Goal: Task Accomplishment & Management: Manage account settings

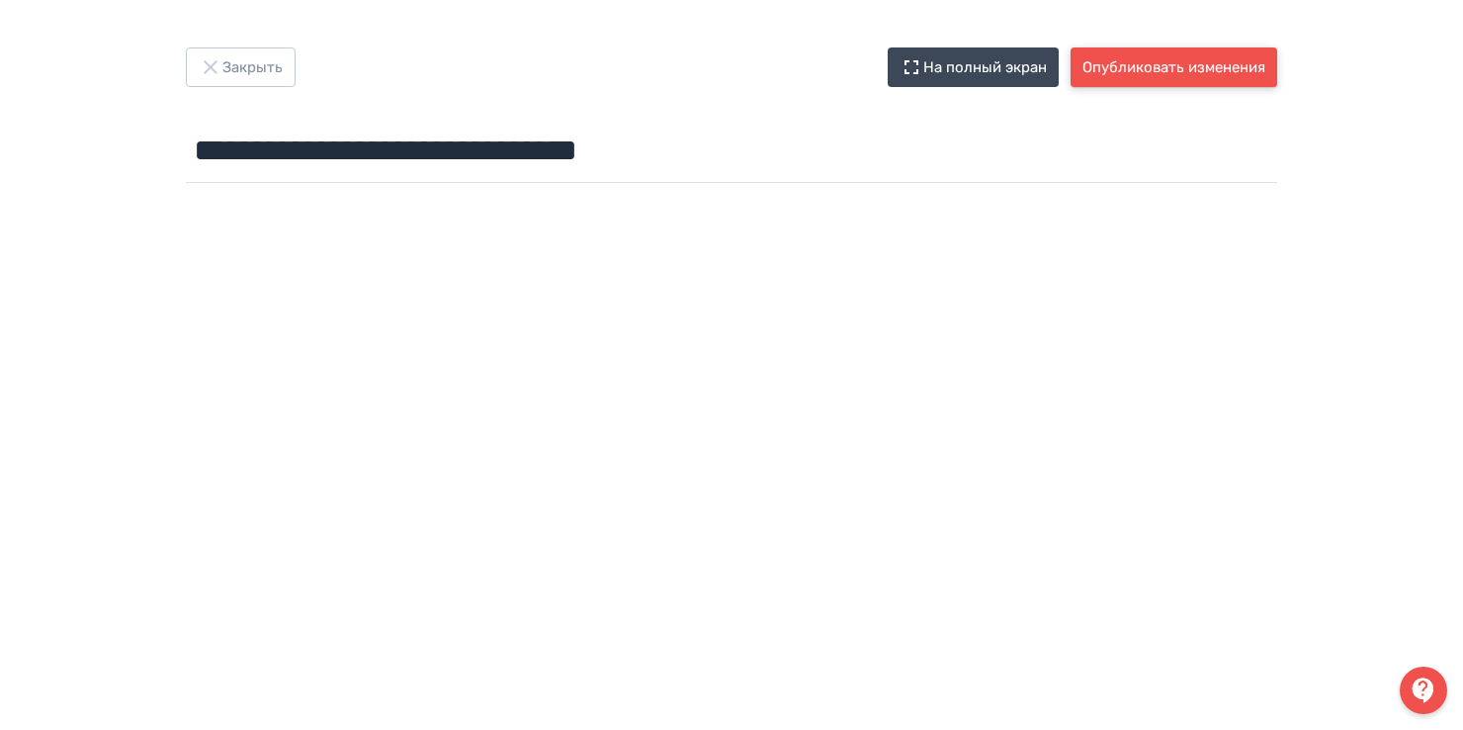
click at [1131, 64] on button "Опубликовать изменения" at bounding box center [1174, 67] width 207 height 40
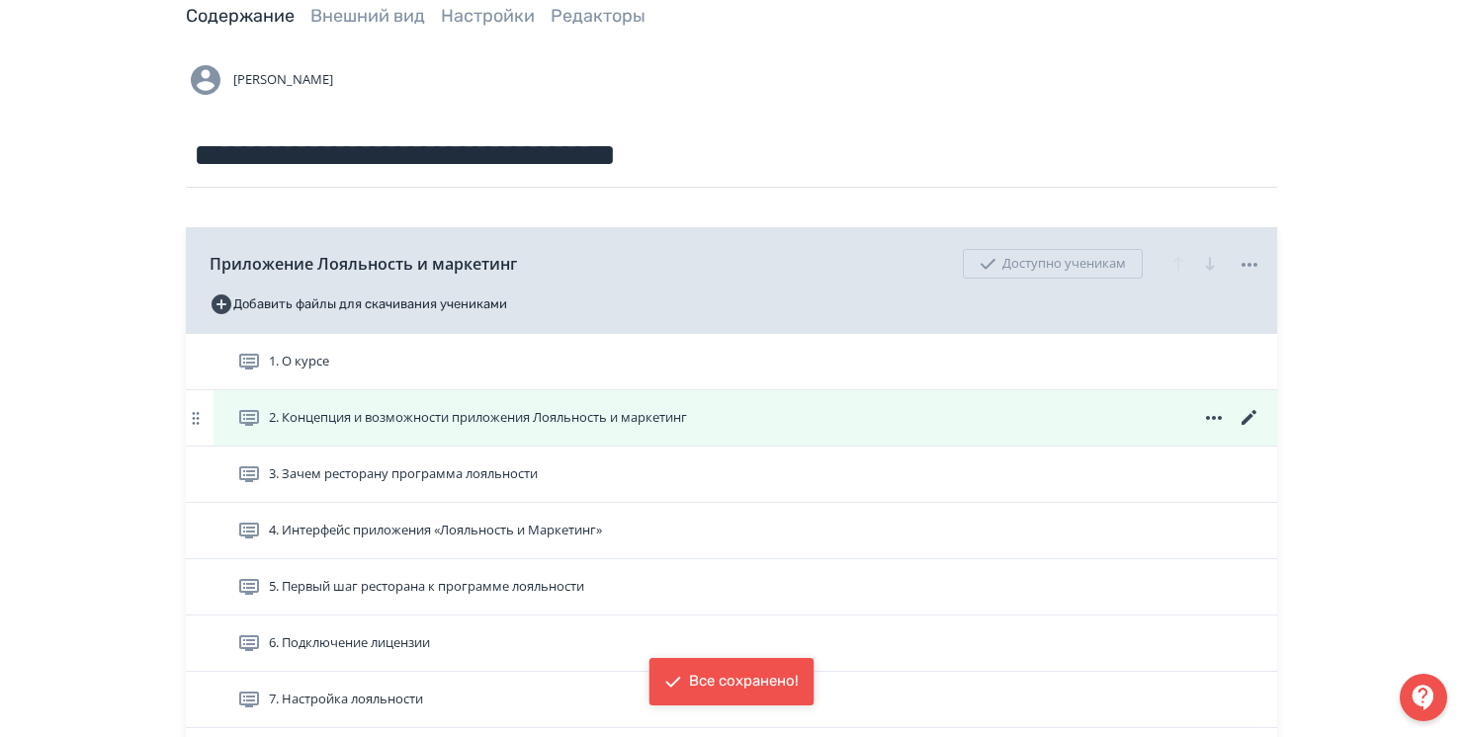
scroll to position [494, 0]
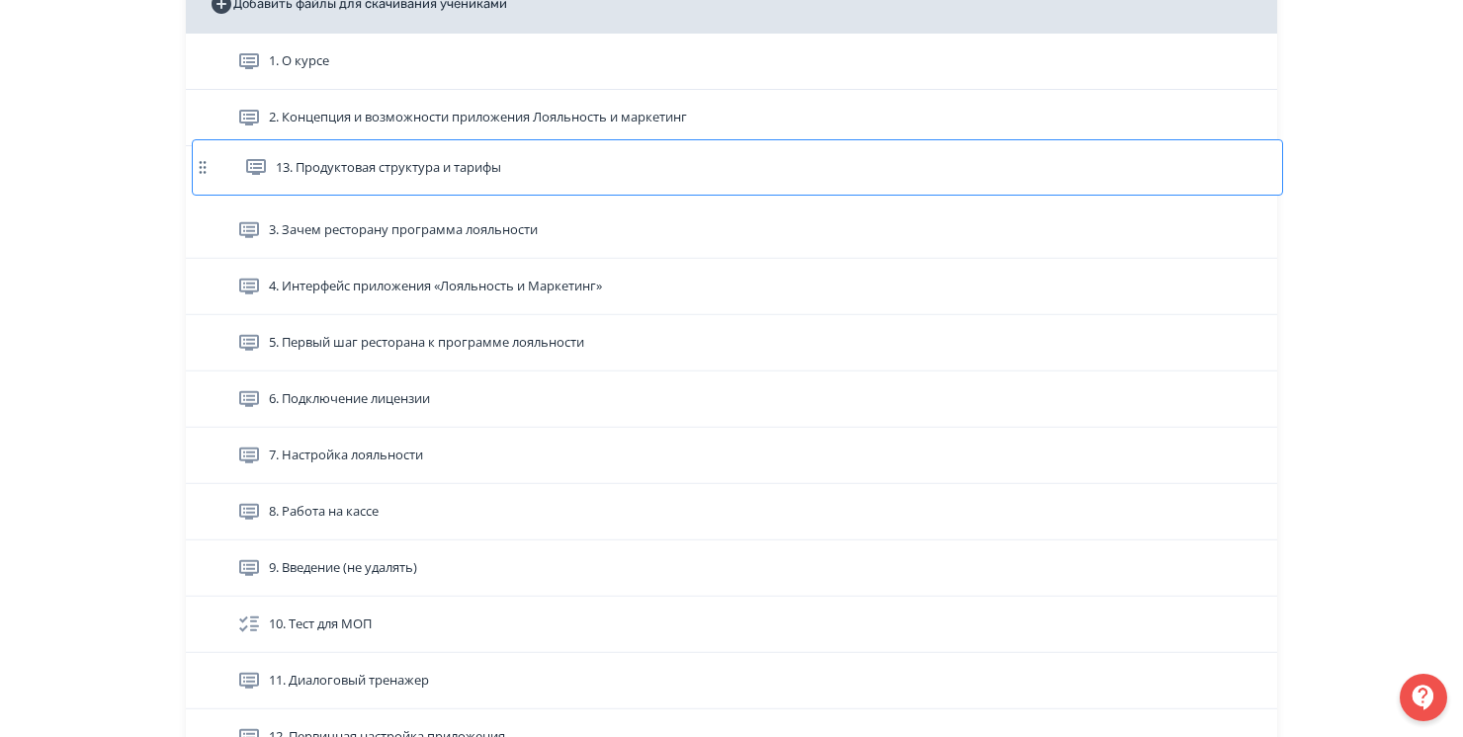
drag, startPoint x: 190, startPoint y: 656, endPoint x: 197, endPoint y: 161, distance: 495.3
click at [197, 161] on div "1. О курсе 2. Концепция и возможности приложения Лояльность и маркетинг 3. Заче…" at bounding box center [731, 400] width 1091 height 732
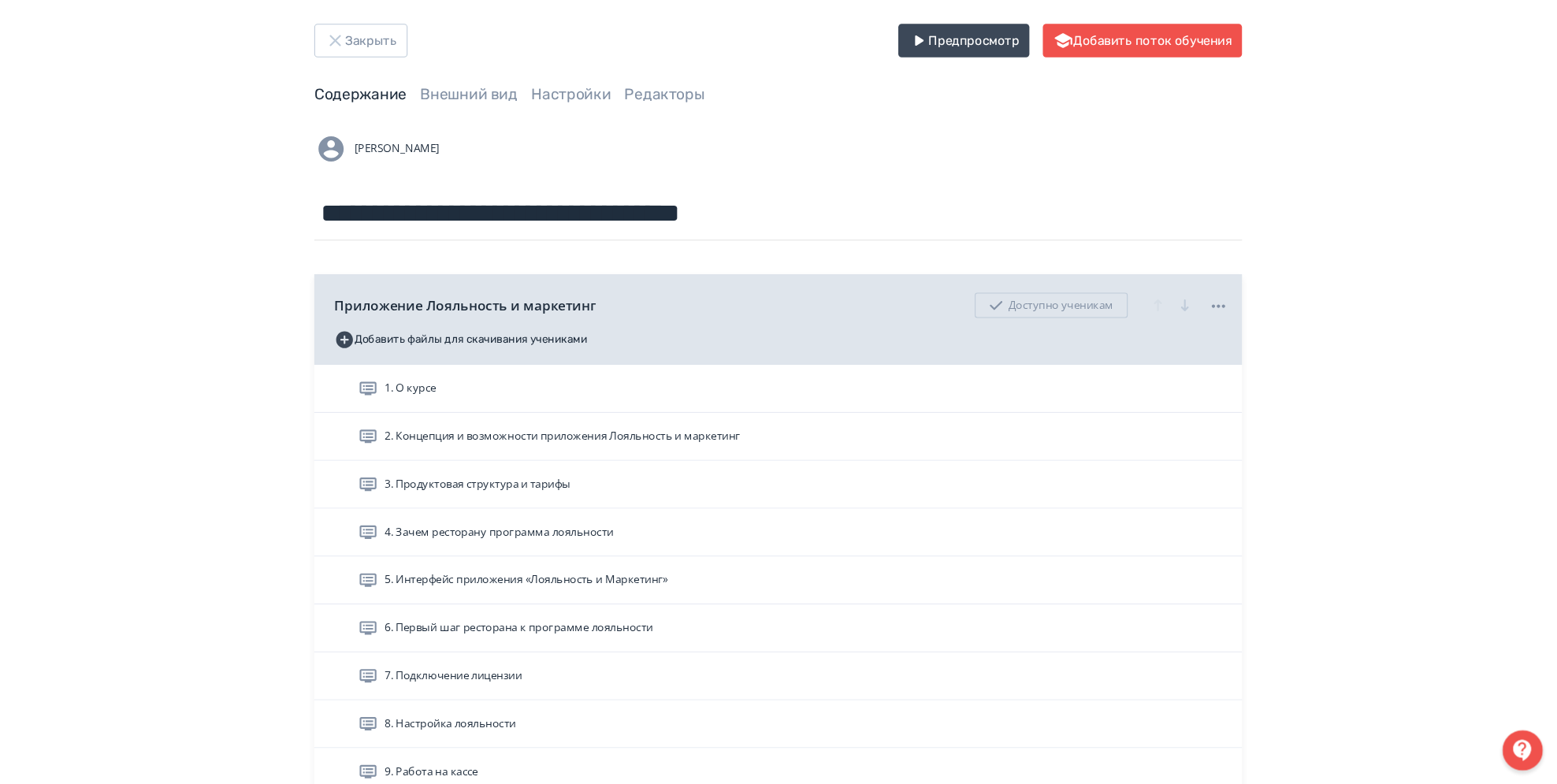
scroll to position [16, 0]
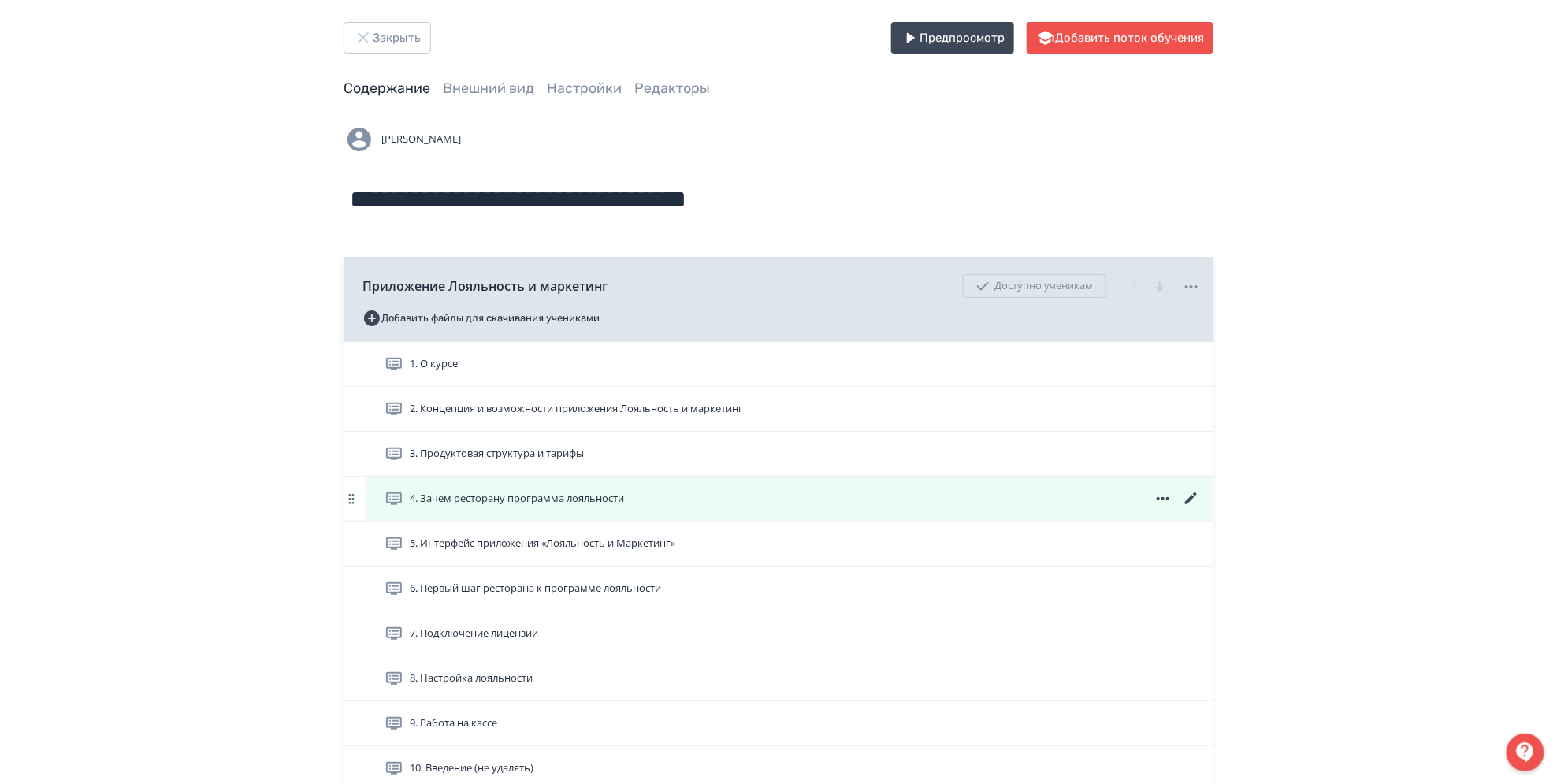
click at [1166, 493] on icon at bounding box center [1192, 499] width 19 height 19
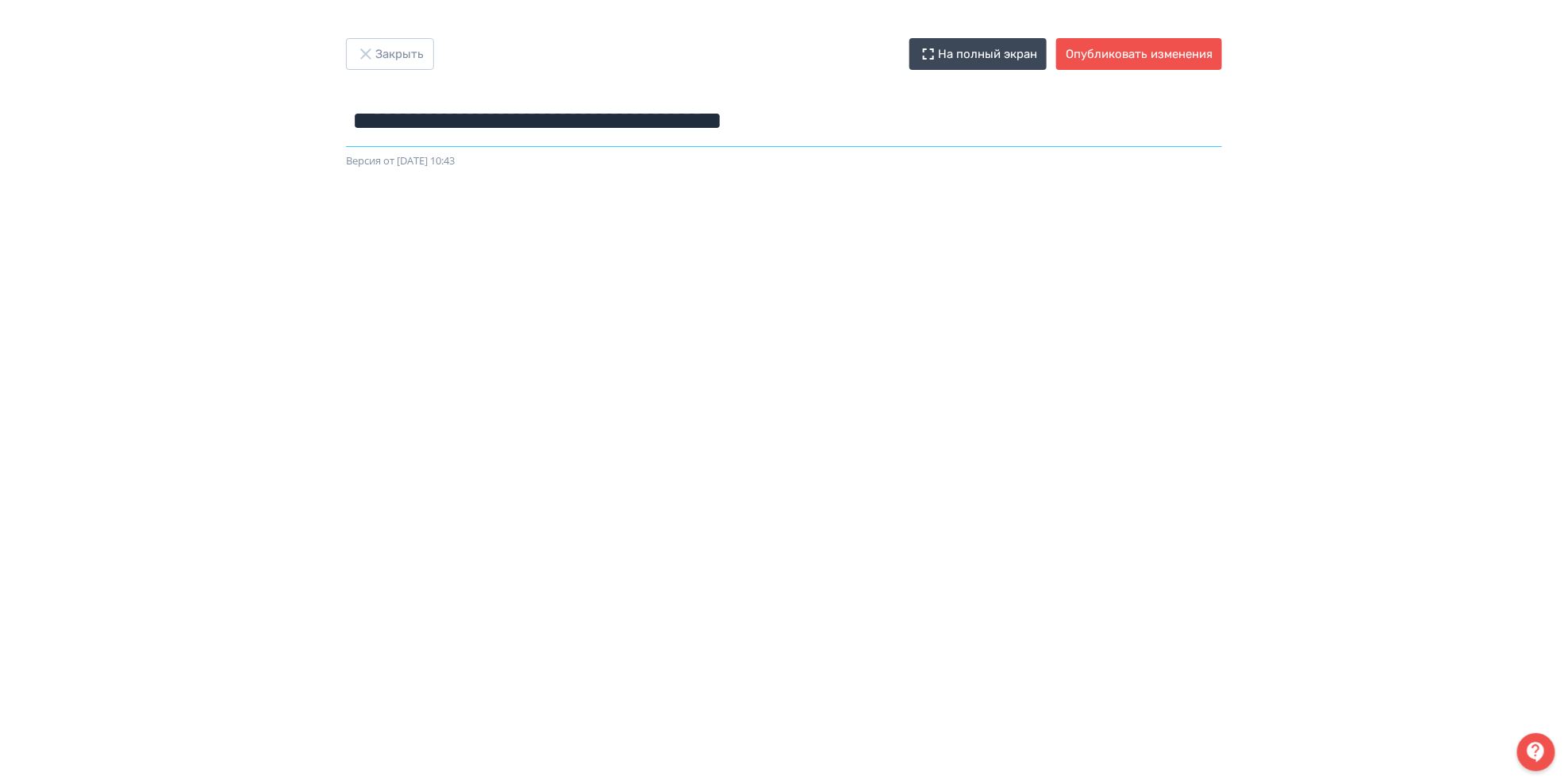
drag, startPoint x: 563, startPoint y: 123, endPoint x: 335, endPoint y: 110, distance: 228.4
click at [335, 110] on div "**********" at bounding box center [784, 103] width 952 height 131
type input "**********"
click at [1174, 50] on button "Опубликовать изменения" at bounding box center [1139, 54] width 166 height 32
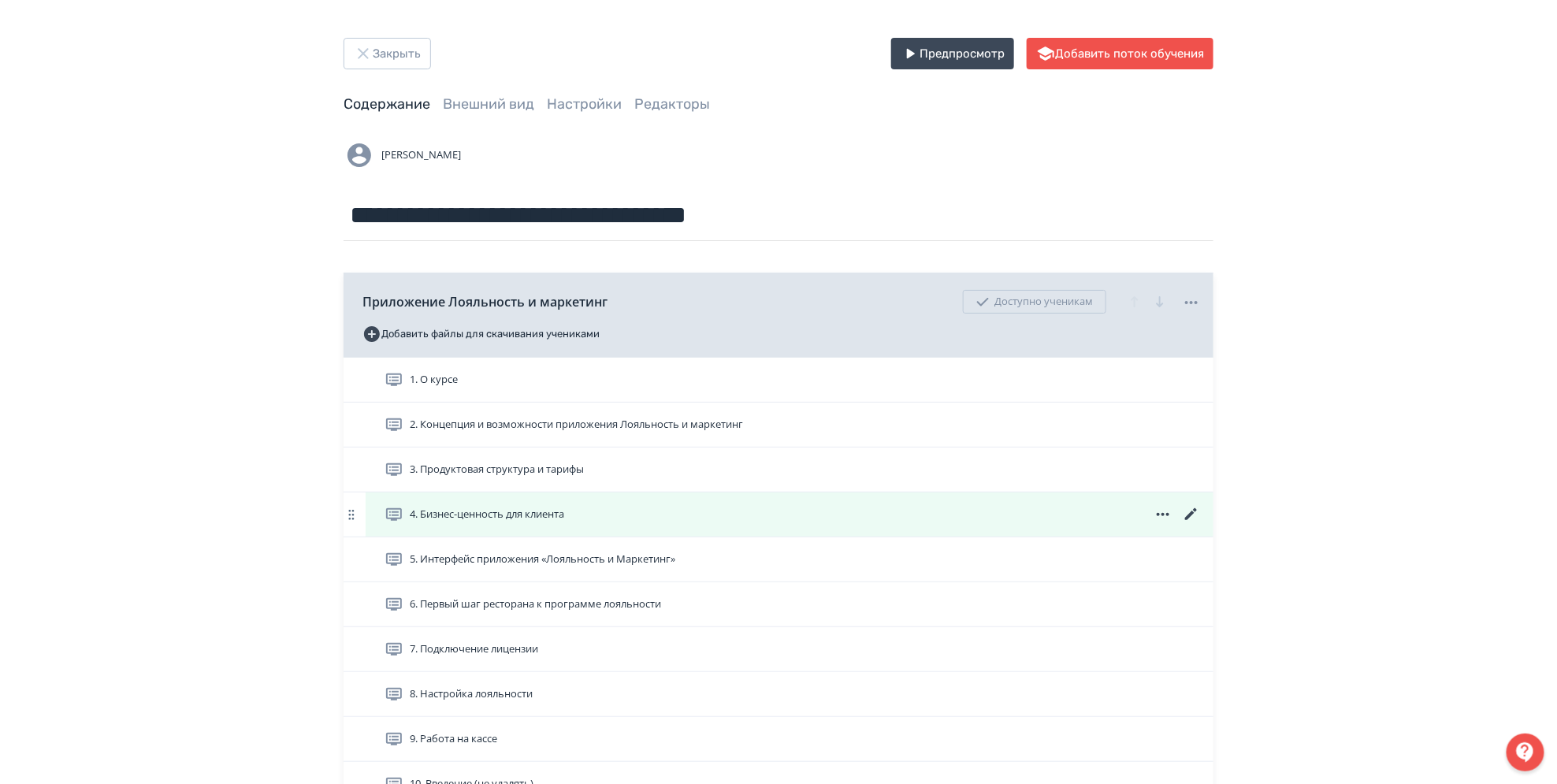
click at [1166, 508] on icon at bounding box center [1192, 515] width 19 height 19
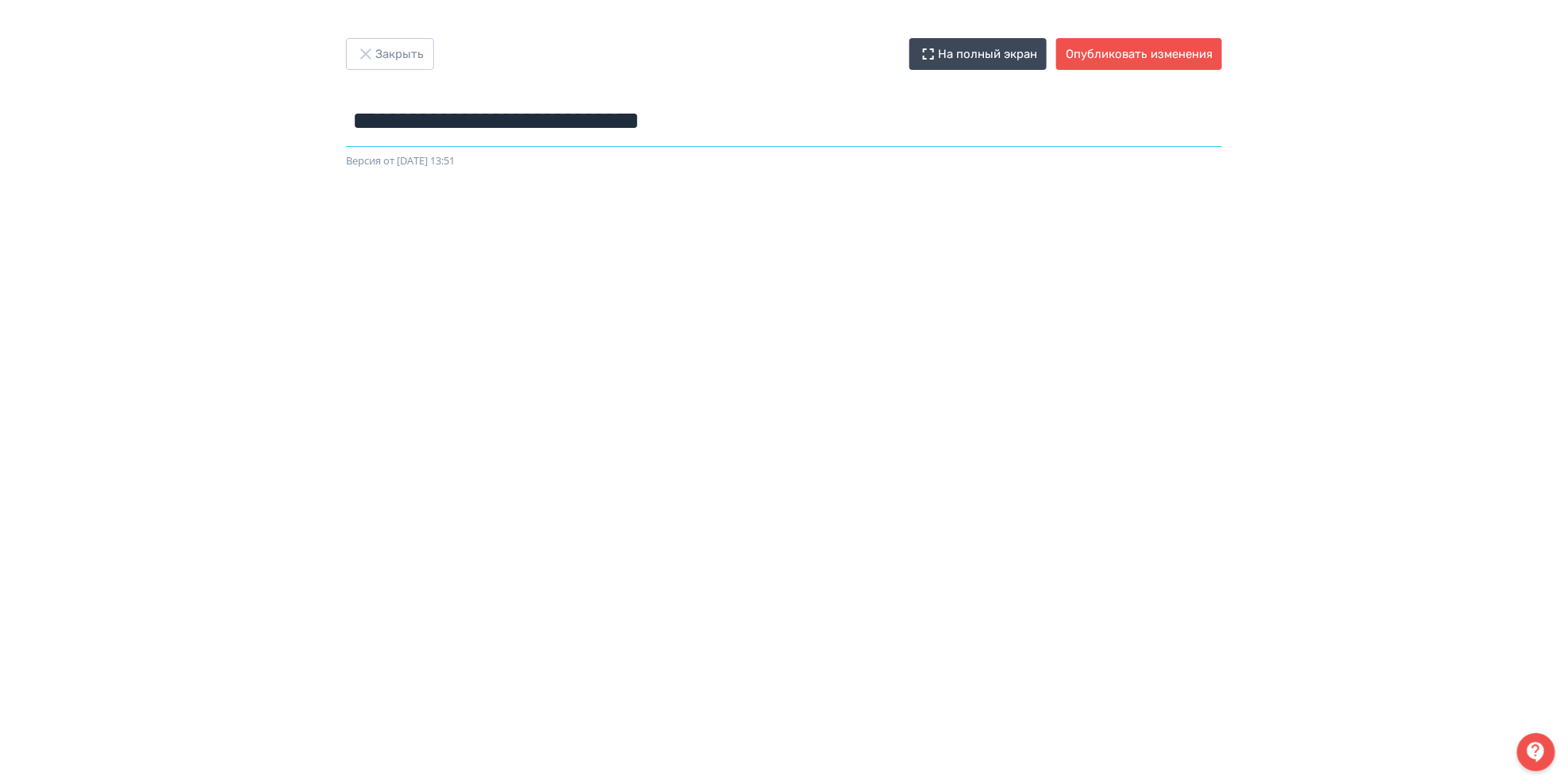
click at [769, 128] on input "**********" at bounding box center [784, 121] width 876 height 51
type input "**********"
click at [1172, 47] on button "Опубликовать изменения" at bounding box center [1139, 54] width 166 height 32
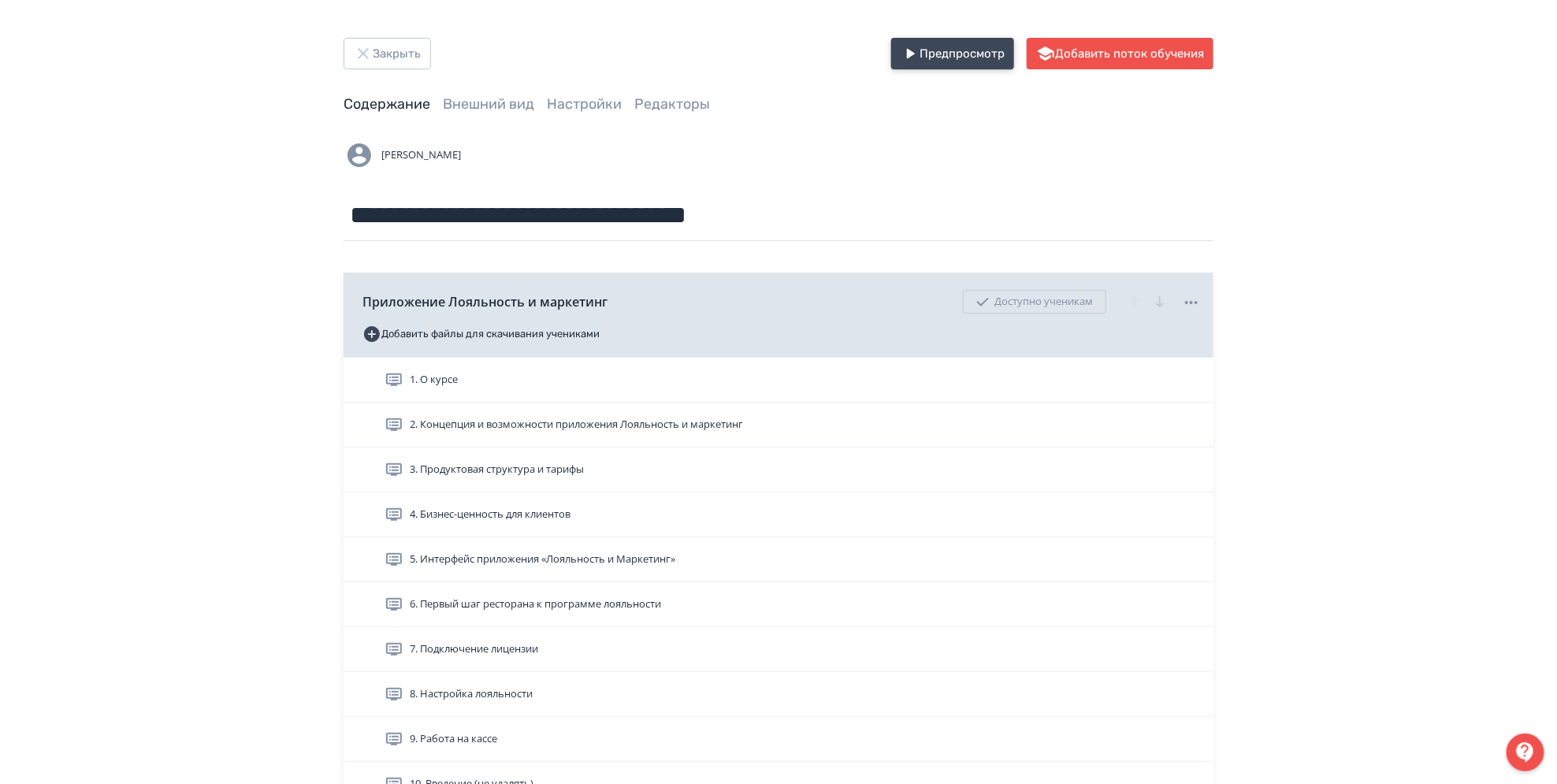
click at [950, 60] on button "Предпросмотр" at bounding box center [953, 53] width 123 height 32
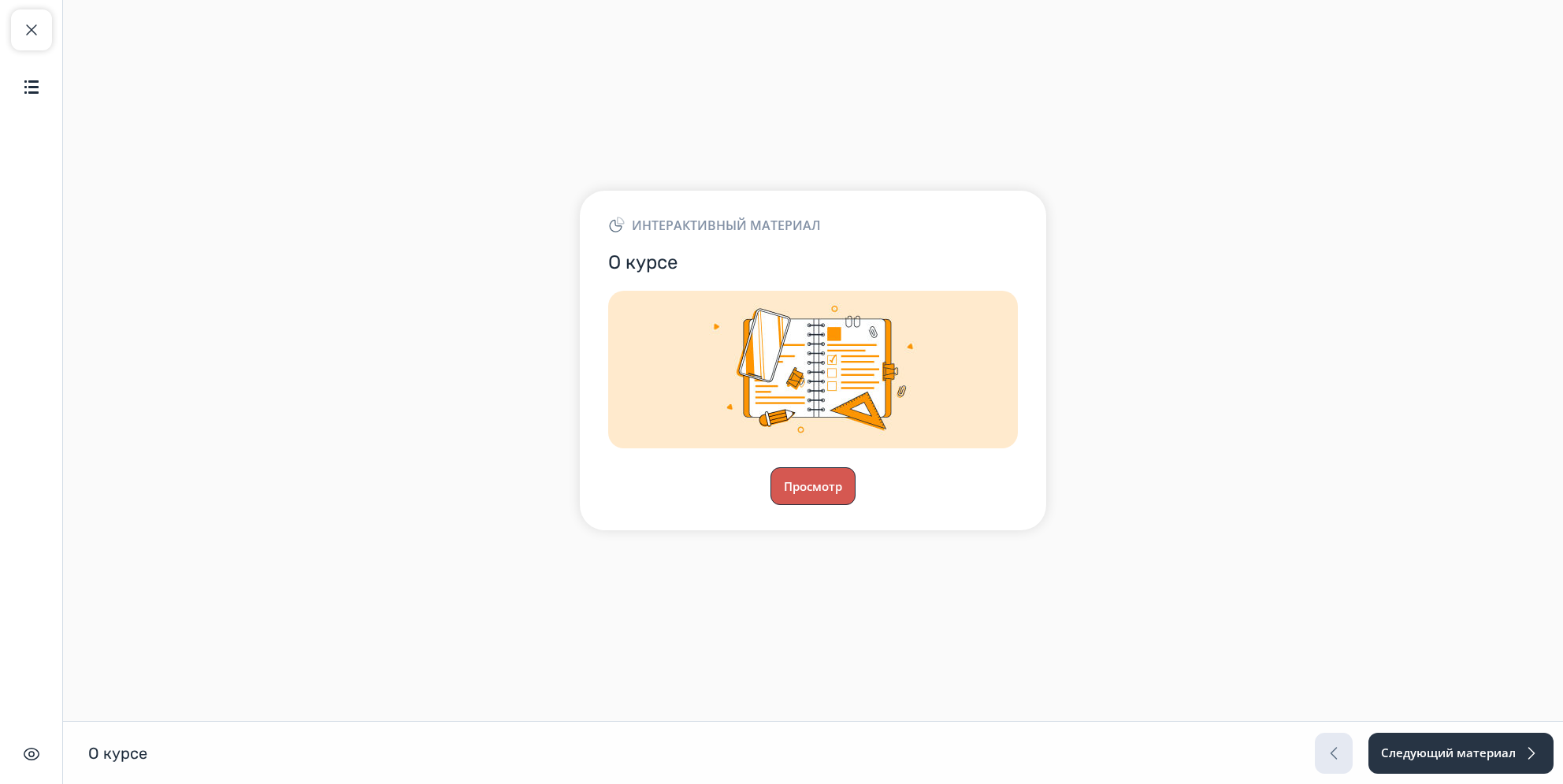
click at [787, 492] on button "Просмотр" at bounding box center [813, 485] width 85 height 37
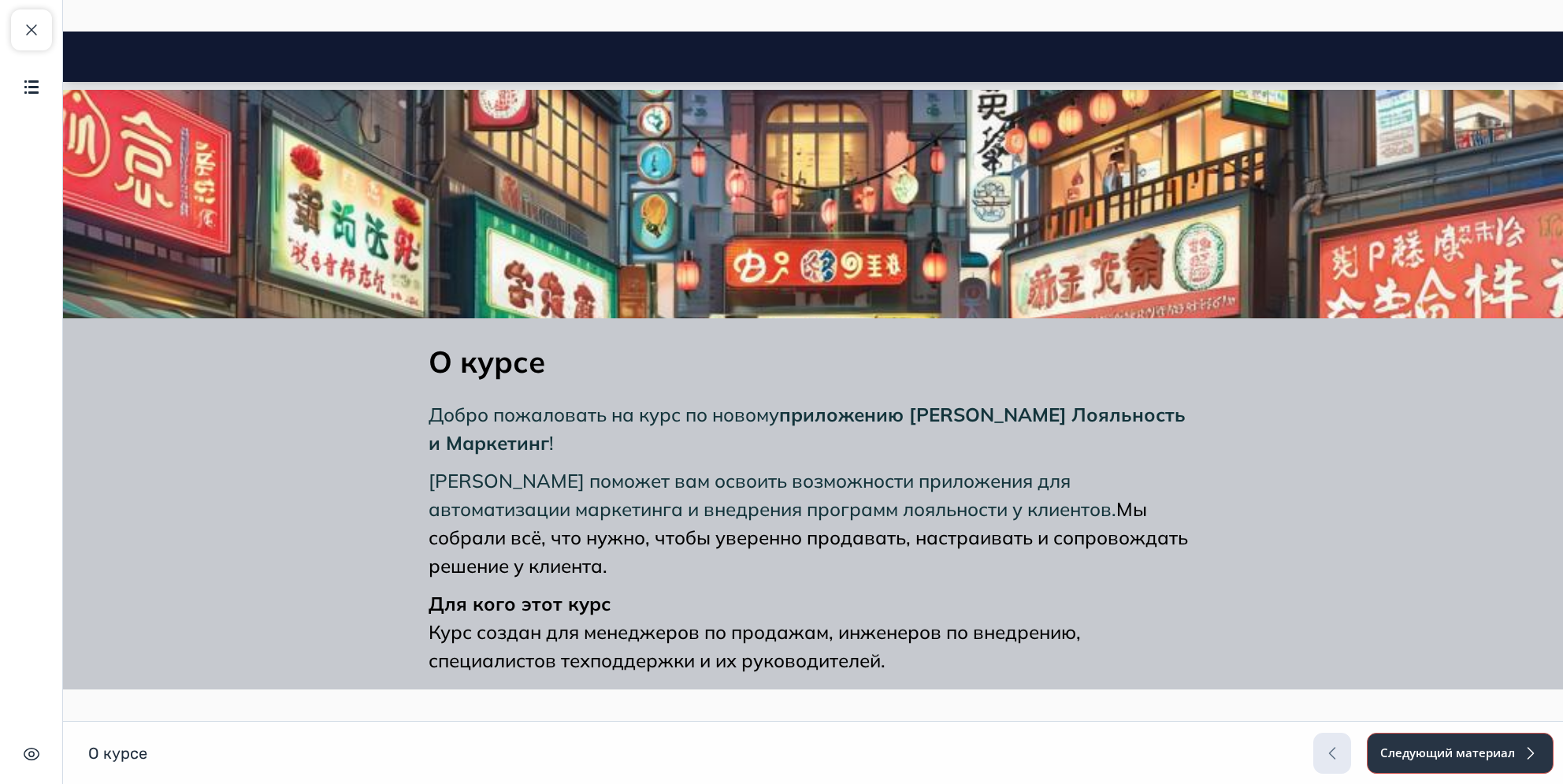
click at [1165, 581] on button "Следующий материал" at bounding box center [1460, 752] width 187 height 41
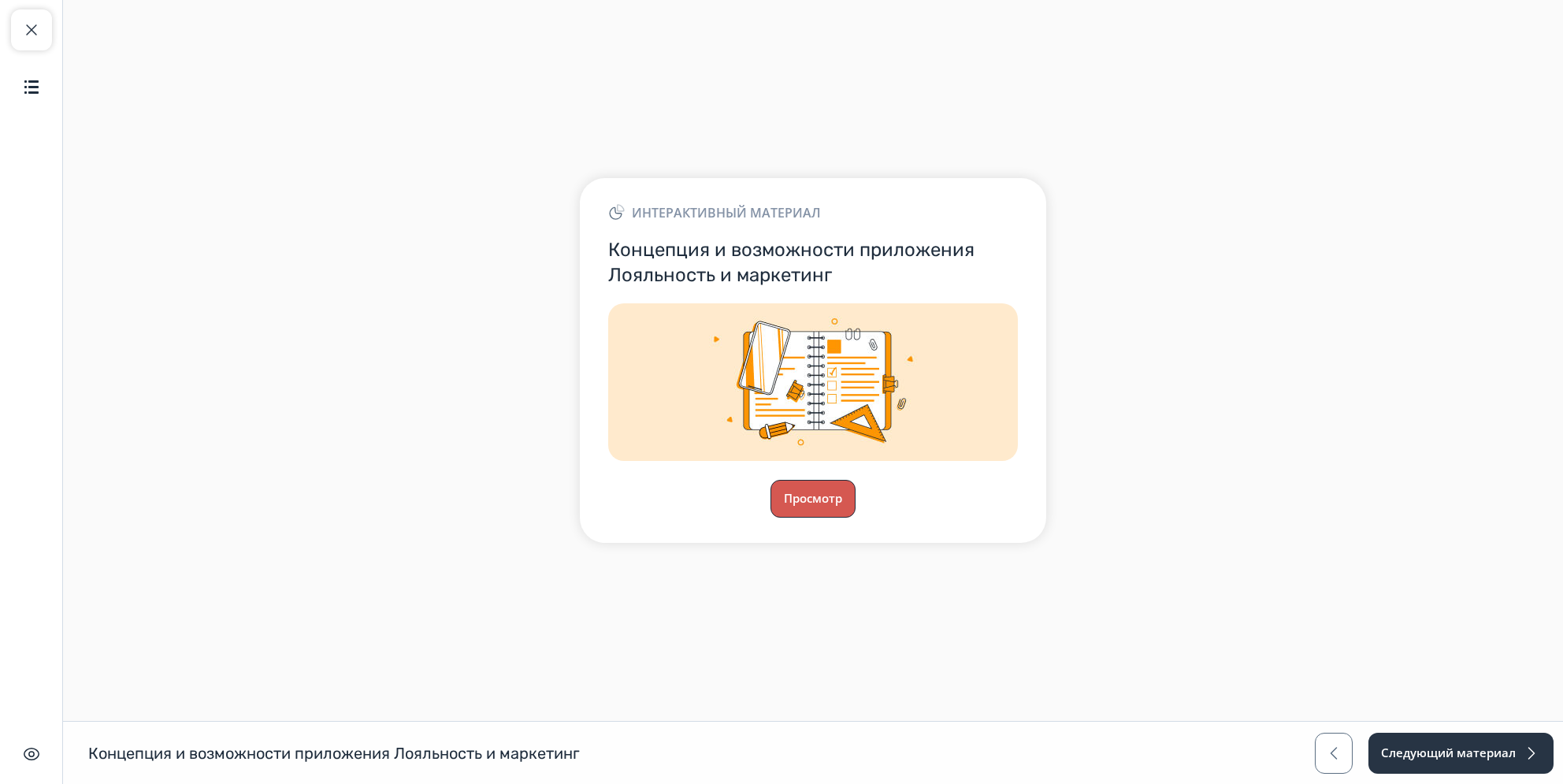
click at [816, 502] on button "Просмотр" at bounding box center [813, 498] width 85 height 37
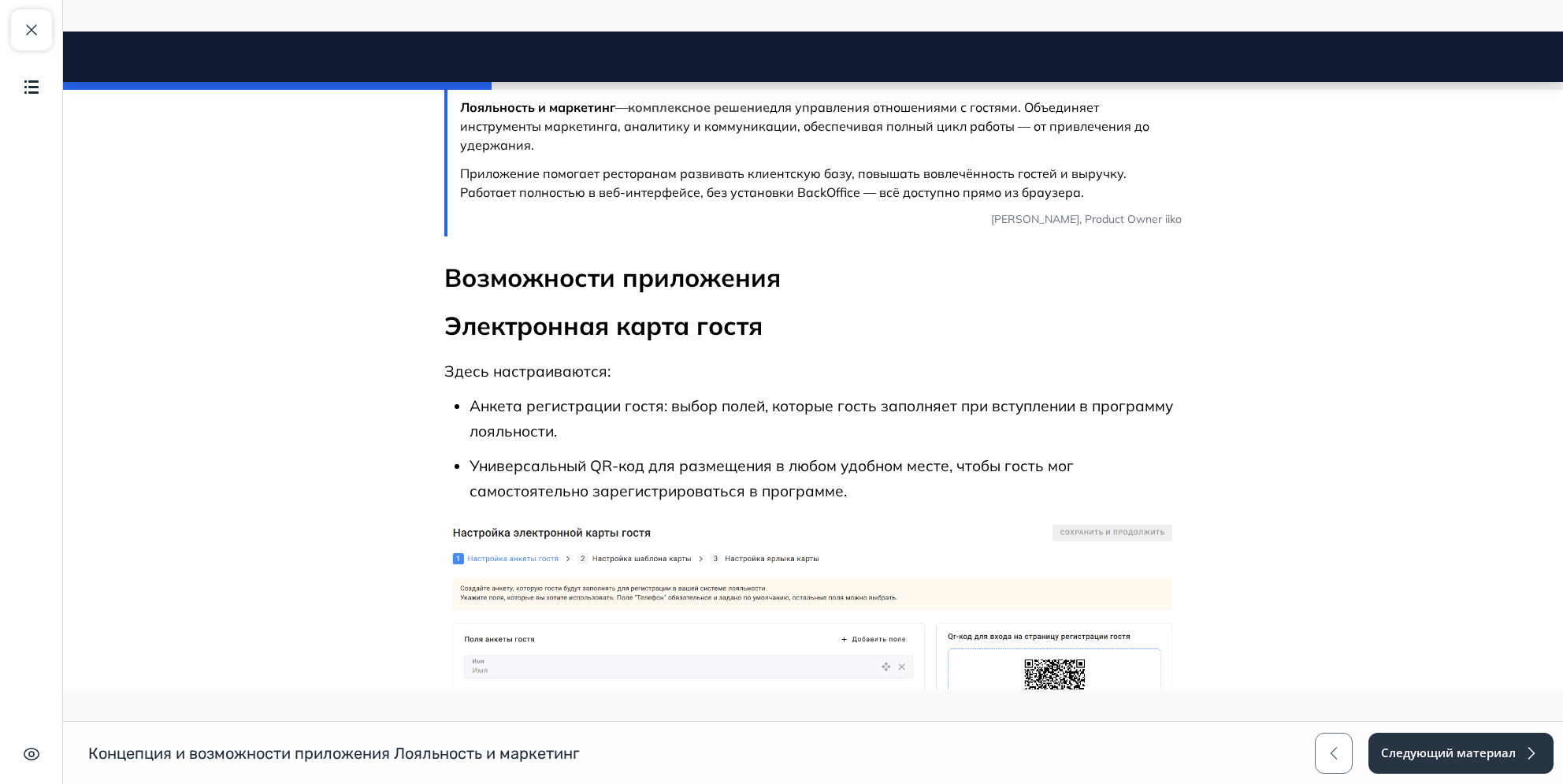
scroll to position [420, 0]
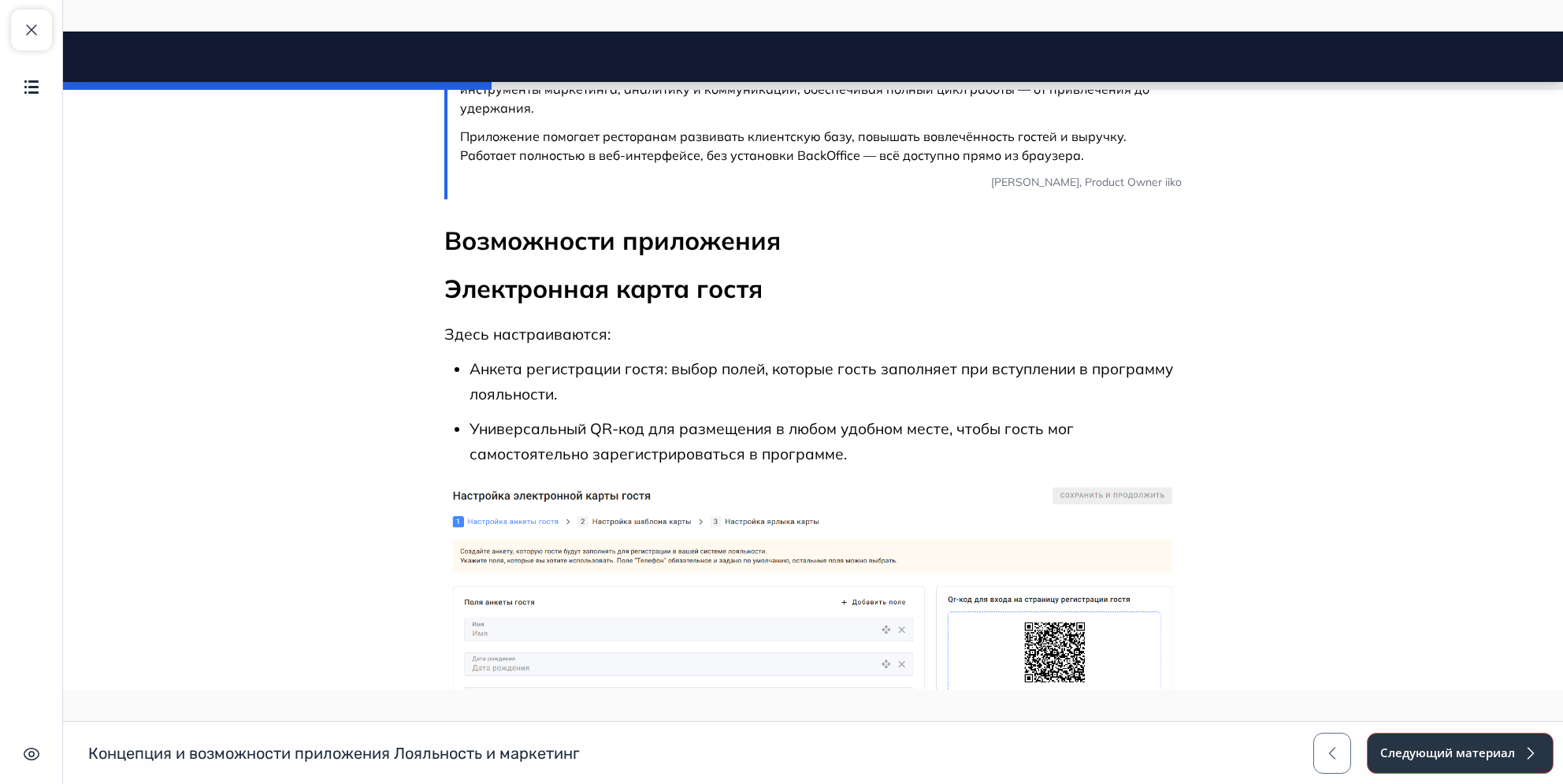
click at [1165, 581] on button "Следующий материал" at bounding box center [1460, 752] width 187 height 41
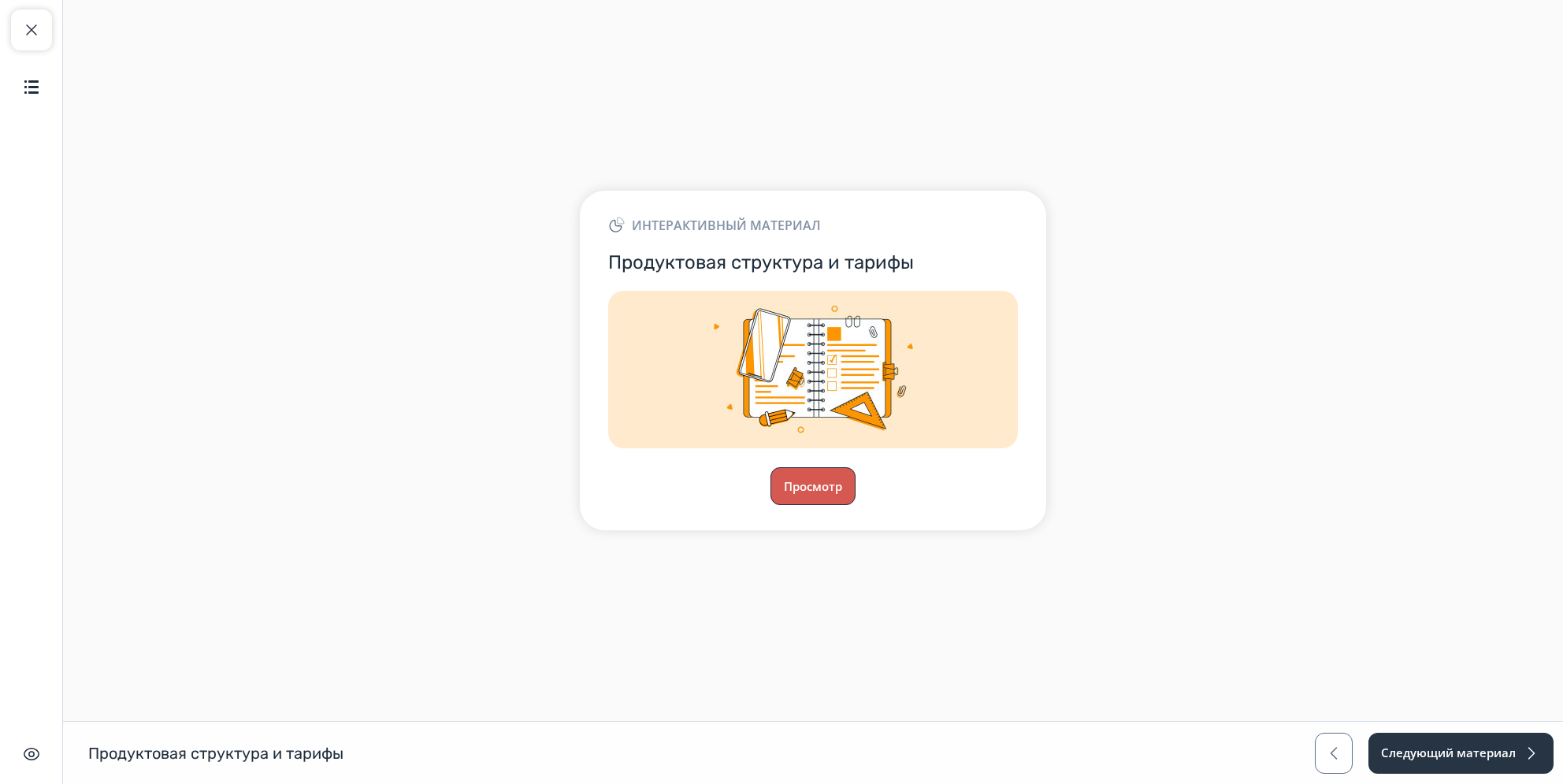
click at [823, 491] on button "Просмотр" at bounding box center [813, 485] width 85 height 37
